Goal: Book appointment/travel/reservation

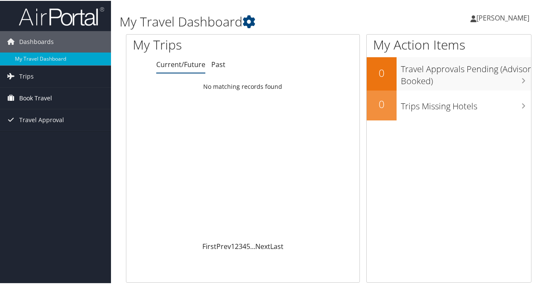
click at [32, 99] on span "Book Travel" at bounding box center [35, 97] width 33 height 21
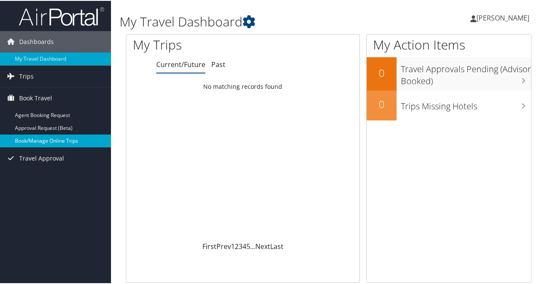
click at [36, 141] on link "Book/Manage Online Trips" at bounding box center [55, 140] width 111 height 13
